Goal: Information Seeking & Learning: Learn about a topic

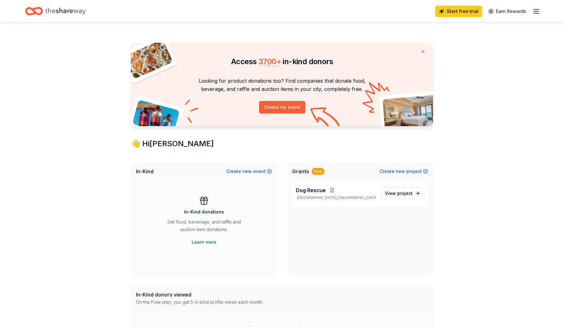
click at [533, 13] on icon "button" at bounding box center [536, 12] width 8 height 8
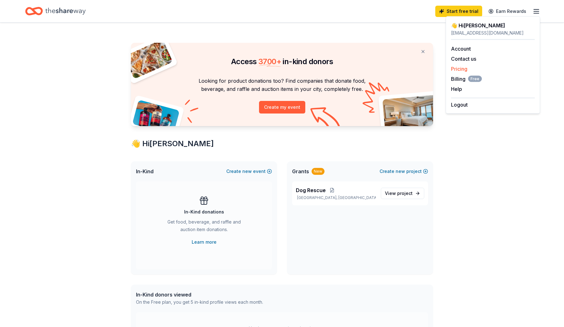
click at [457, 67] on link "Pricing" at bounding box center [459, 69] width 16 height 6
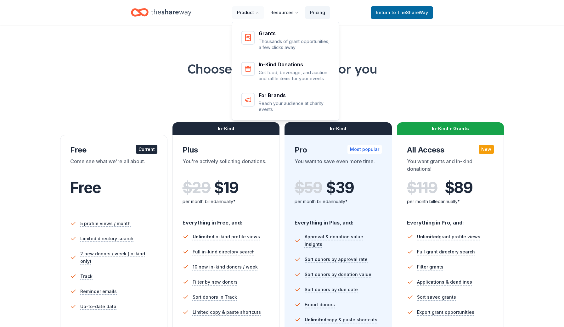
click at [250, 12] on button "Product" at bounding box center [248, 12] width 32 height 13
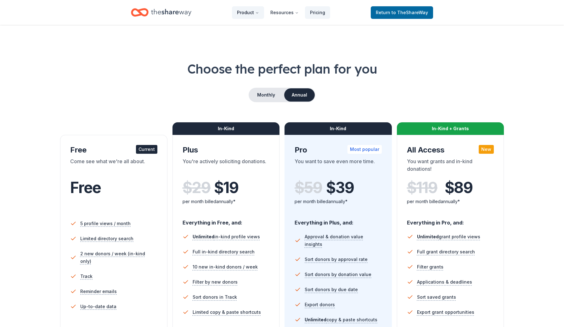
click at [250, 12] on button "Product" at bounding box center [248, 12] width 32 height 13
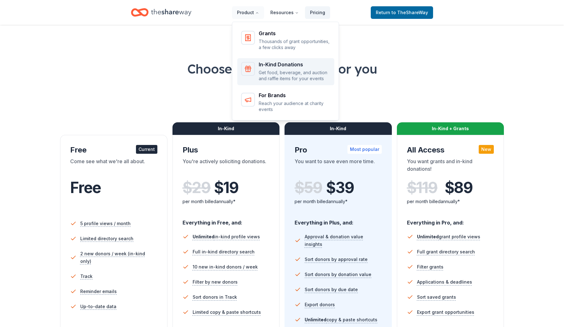
click at [271, 68] on div "In-Kind Donations Get food, beverage, and auction and raffle items for your eve…" at bounding box center [295, 72] width 72 height 20
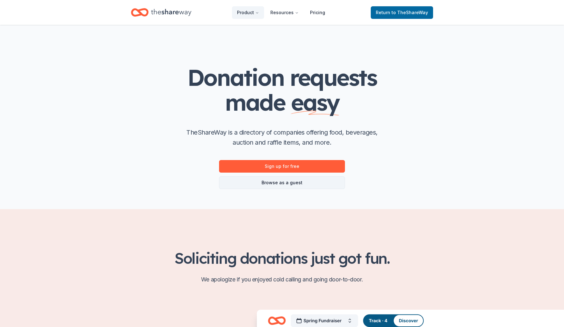
click at [288, 182] on link "Browse as a guest" at bounding box center [282, 182] width 126 height 13
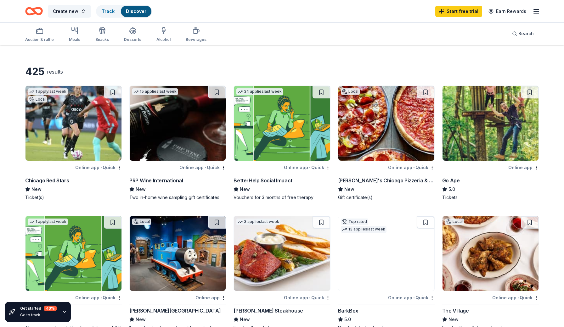
scroll to position [13, 0]
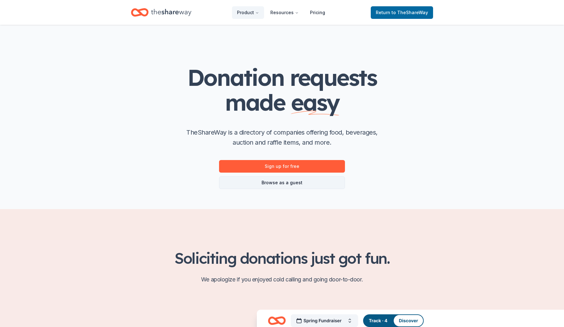
click at [282, 185] on link "Browse as a guest" at bounding box center [282, 182] width 126 height 13
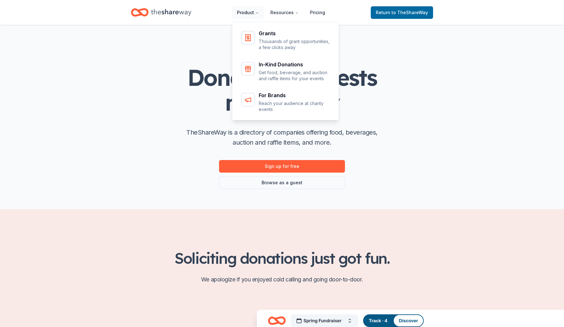
click at [256, 14] on button "Product" at bounding box center [248, 12] width 32 height 13
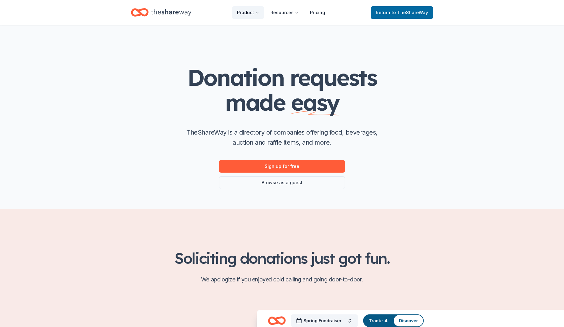
click at [256, 14] on button "Product" at bounding box center [248, 12] width 32 height 13
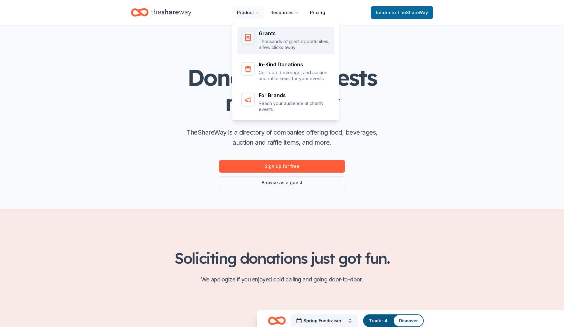
click at [263, 39] on p "Thousands of grant opportunities, a few clicks away" at bounding box center [295, 44] width 72 height 12
click at [253, 40] on div "Grants Thousands of grant opportunities, a few clicks away In-Kind Donations Ge…" at bounding box center [285, 70] width 107 height 101
click at [267, 35] on div "Grants Thousands of grant opportunities, a few clicks away In-Kind Donations Ge…" at bounding box center [285, 70] width 107 height 101
click at [268, 45] on div "Grants Thousands of grant opportunities, a few clicks away In-Kind Donations Ge…" at bounding box center [285, 70] width 107 height 101
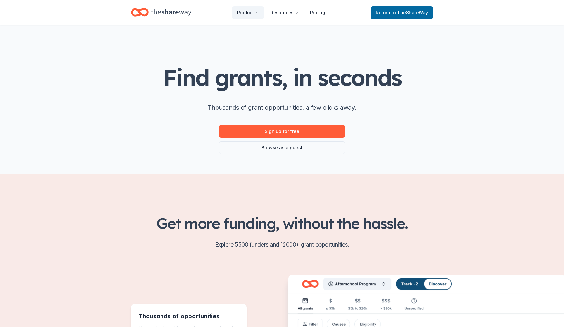
click at [363, 168] on div "Find grants, in seconds Thousands of grant opportunities, a few clicks away. Si…" at bounding box center [282, 99] width 322 height 149
click at [283, 148] on link "Browse as a guest" at bounding box center [282, 148] width 126 height 13
click at [284, 149] on link "Browse as a guest" at bounding box center [282, 148] width 126 height 13
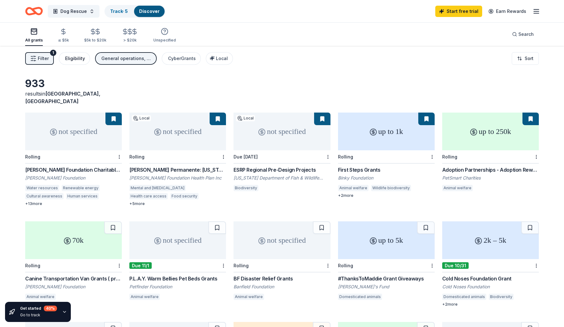
click at [73, 60] on div "Eligibility" at bounding box center [75, 59] width 20 height 8
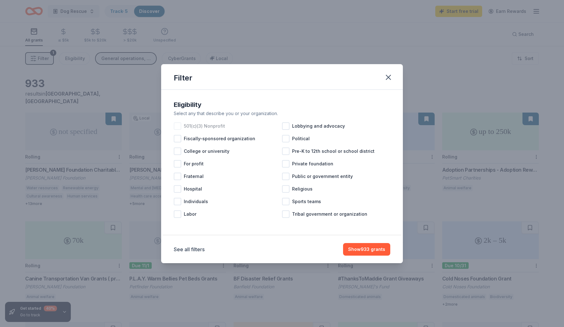
click at [175, 126] on div at bounding box center [178, 126] width 8 height 8
click at [197, 249] on button "See all filters" at bounding box center [189, 250] width 31 height 8
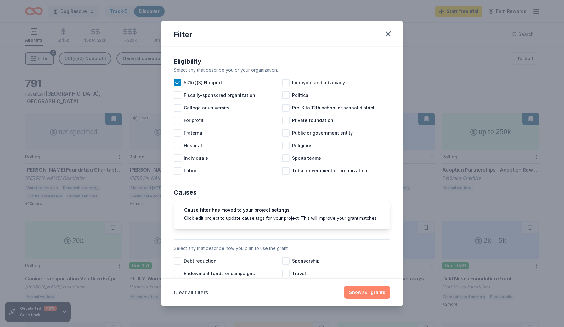
click at [357, 291] on button "Show 791 grants" at bounding box center [367, 292] width 46 height 13
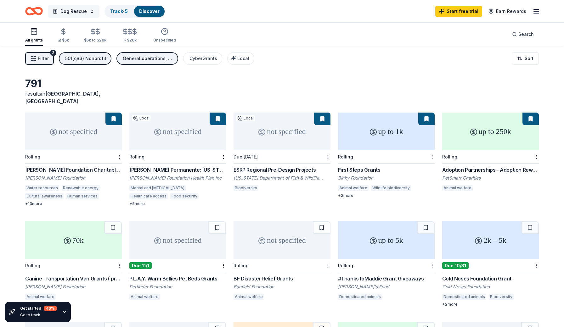
click at [80, 13] on span "Dog Rescue" at bounding box center [73, 12] width 26 height 8
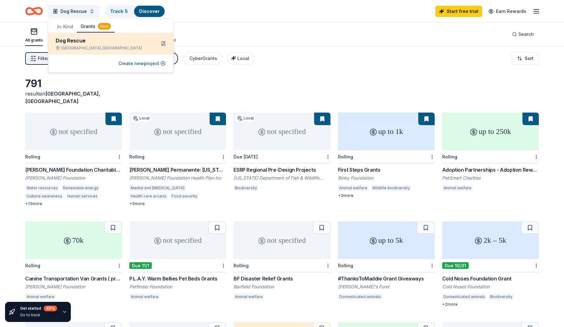
click at [159, 48] on button at bounding box center [163, 44] width 10 height 10
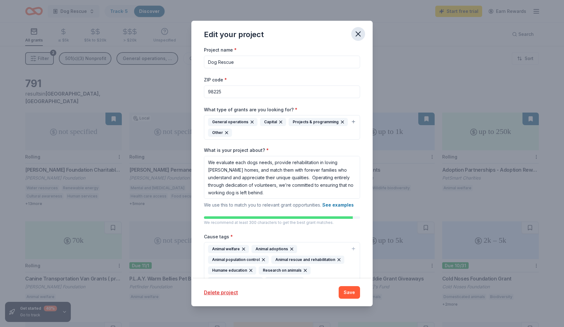
click at [358, 34] on icon "button" at bounding box center [358, 34] width 4 height 4
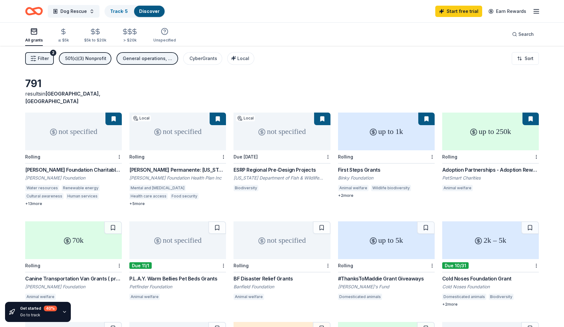
click at [282, 81] on div "791 results in Bellingham, WA" at bounding box center [281, 91] width 513 height 28
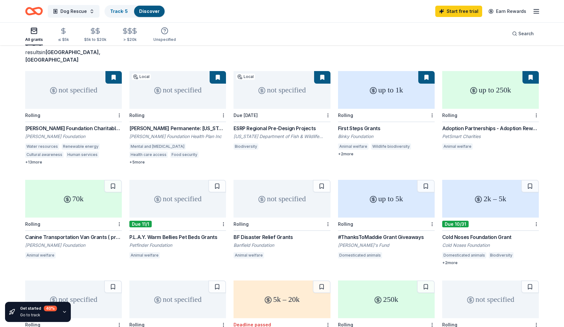
scroll to position [46, 0]
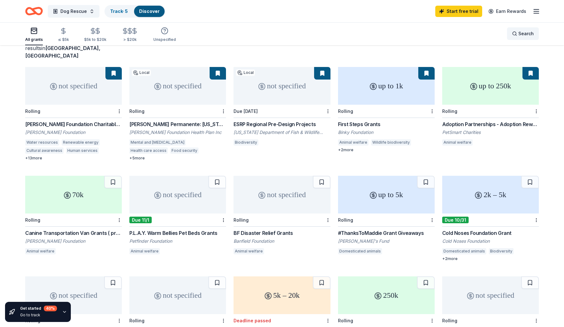
click at [515, 34] on div "Search" at bounding box center [523, 34] width 22 height 8
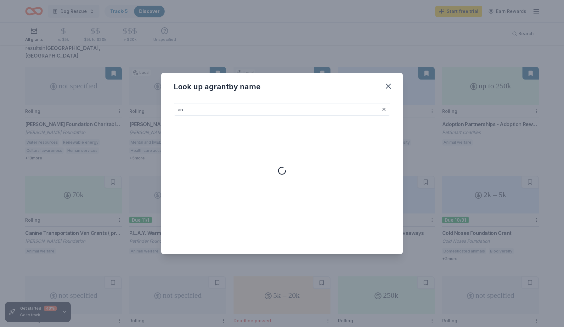
type input "a"
type input "d"
type input "r"
click at [389, 86] on icon "button" at bounding box center [388, 86] width 9 height 9
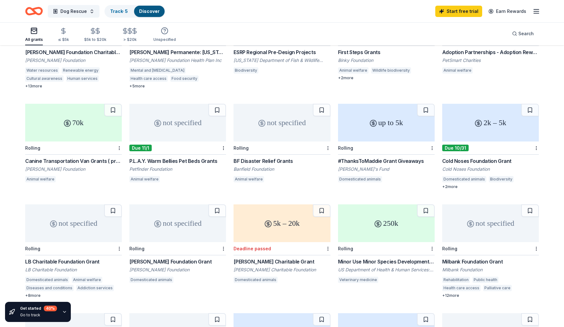
scroll to position [119, 0]
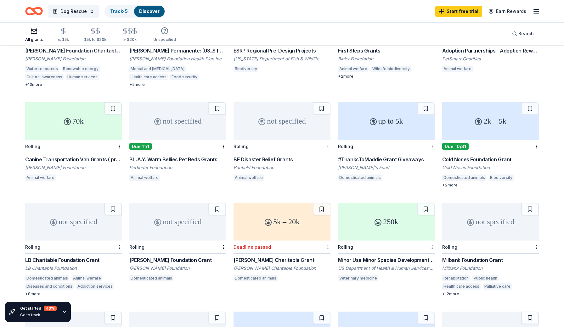
drag, startPoint x: 512, startPoint y: 151, endPoint x: 497, endPoint y: 151, distance: 15.1
click at [1, 191] on div "791 results in Bellingham, WA not specified Rolling Matson Foundation Charitabl…" at bounding box center [282, 300] width 564 height 746
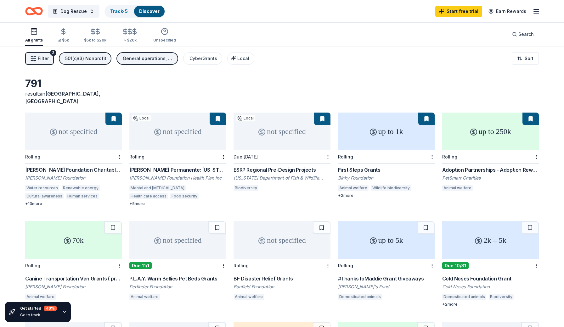
scroll to position [0, 0]
click at [120, 11] on link "Track · 5" at bounding box center [119, 10] width 18 height 5
